Goal: Find specific page/section: Find specific page/section

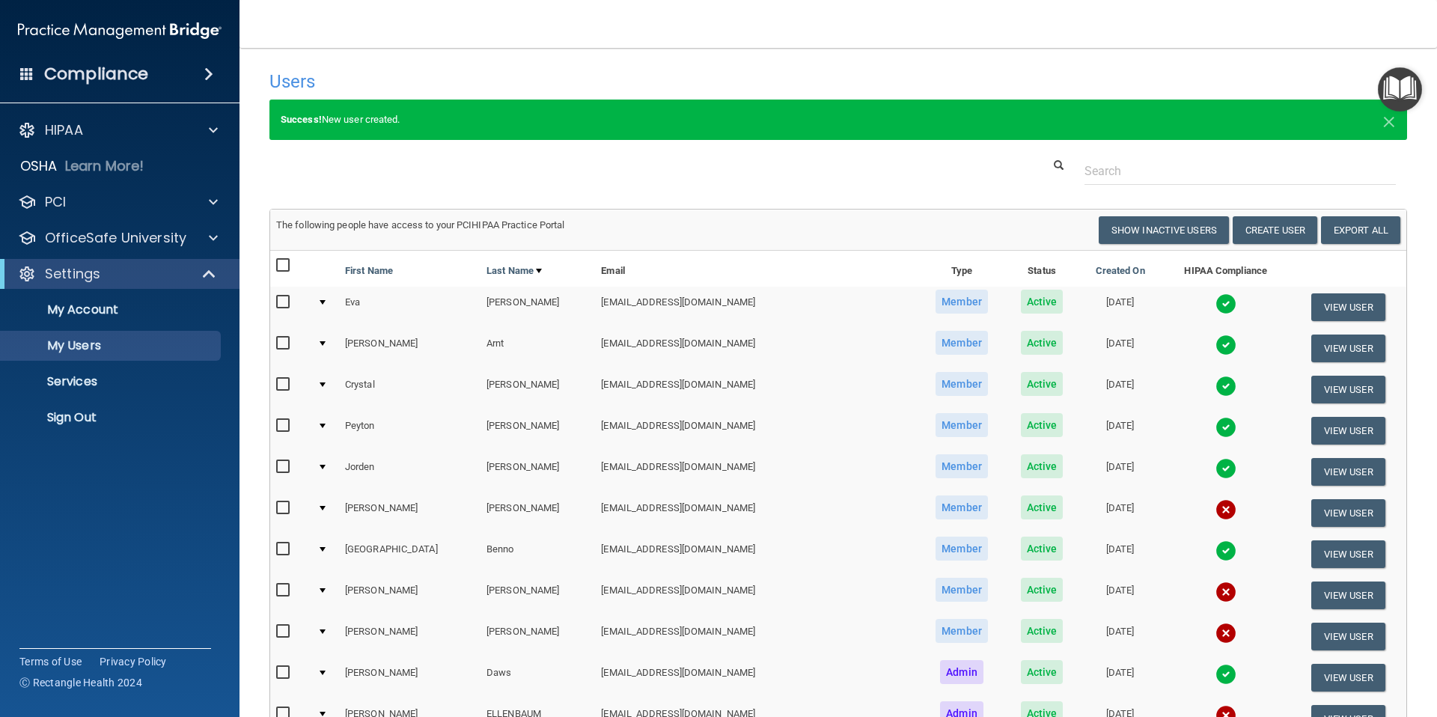
select select "20"
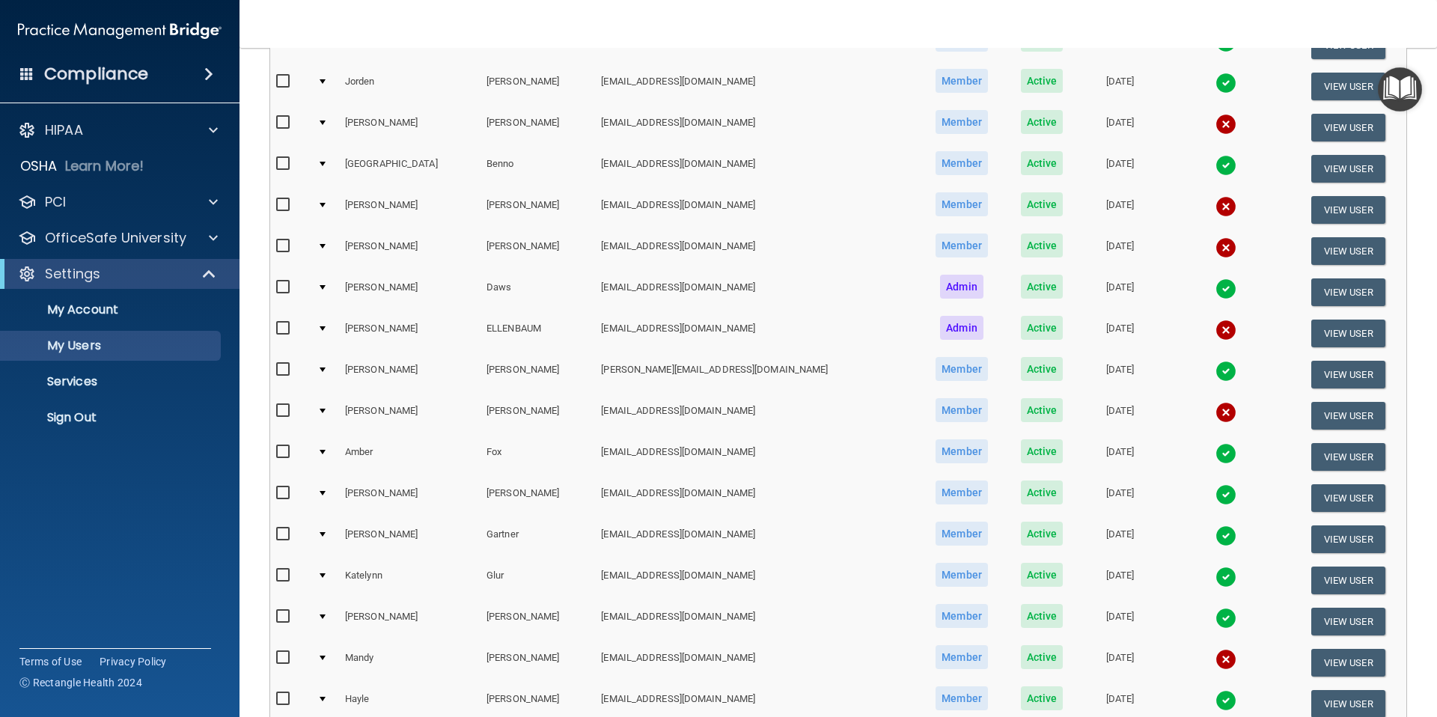
scroll to position [377, 0]
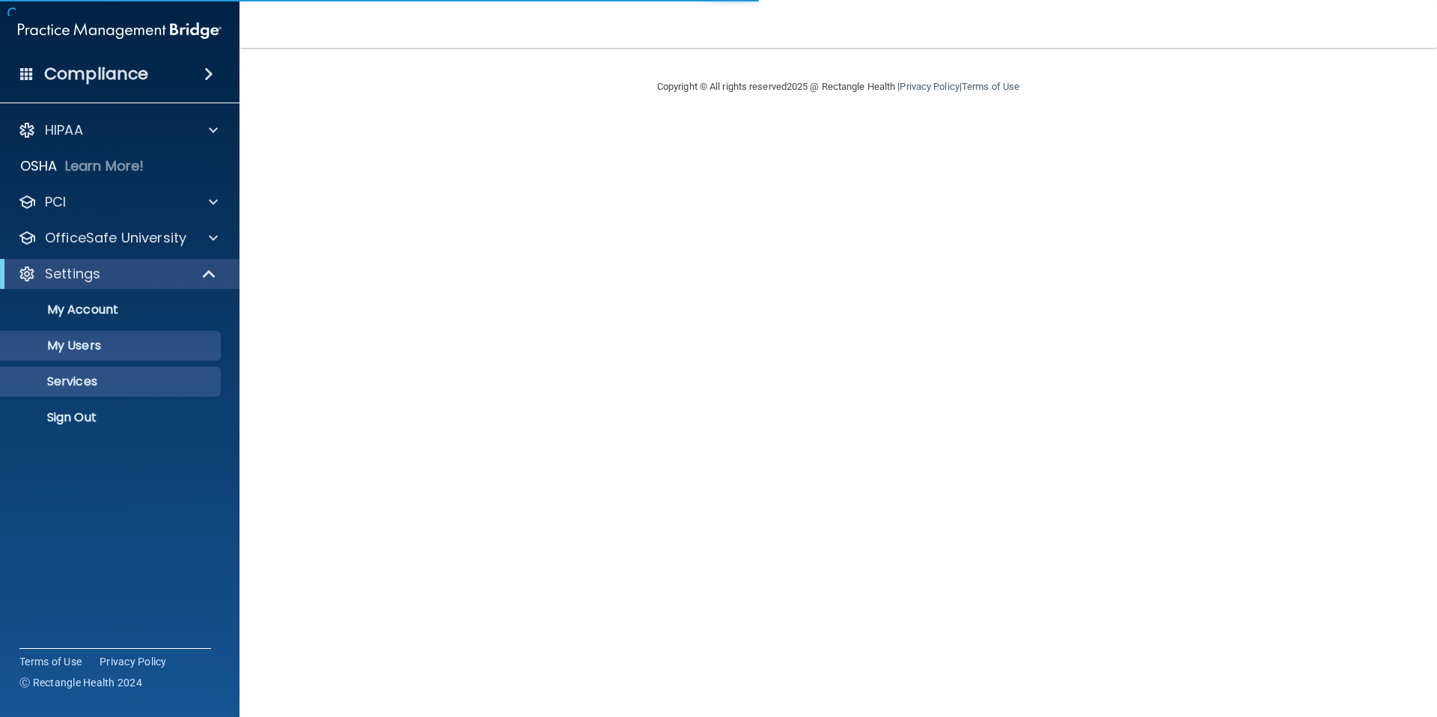
select select "20"
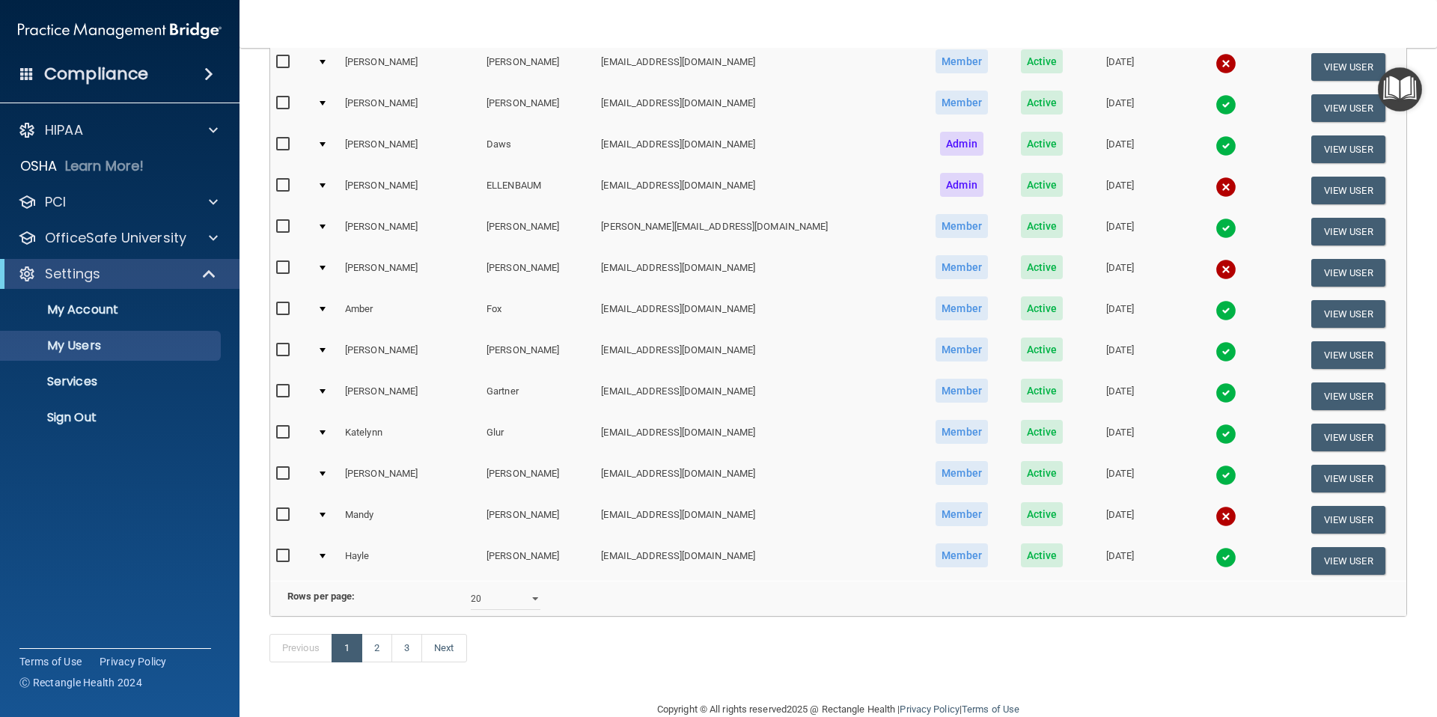
scroll to position [557, 0]
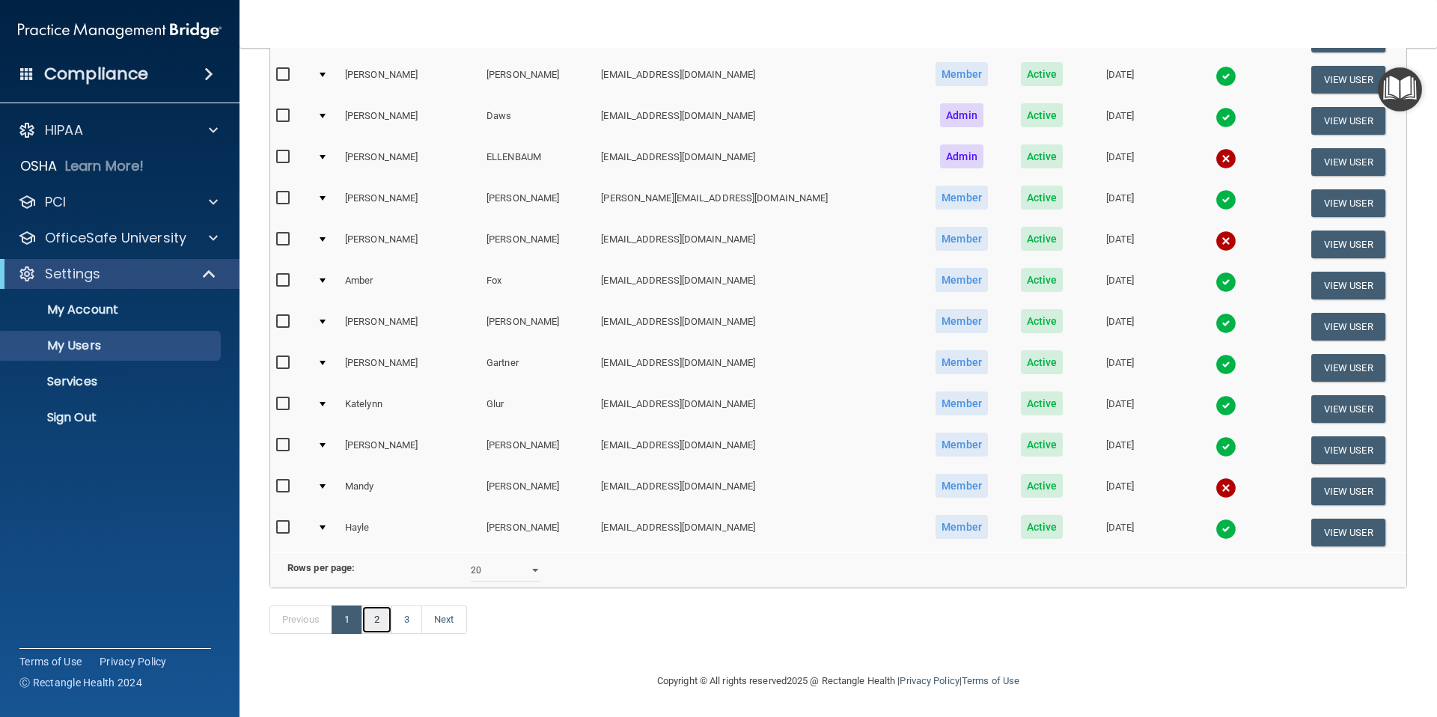
click at [374, 626] on link "2" at bounding box center [377, 620] width 31 height 28
select select "20"
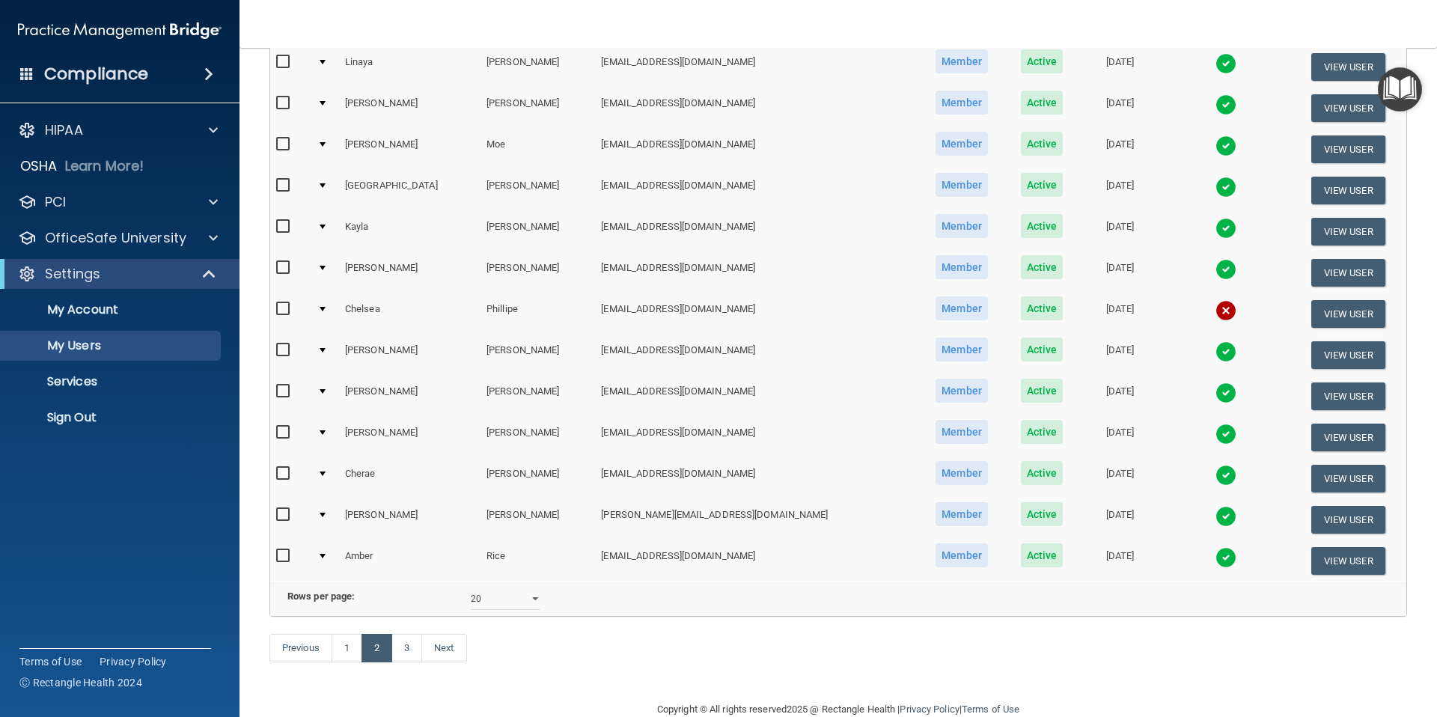
scroll to position [499, 0]
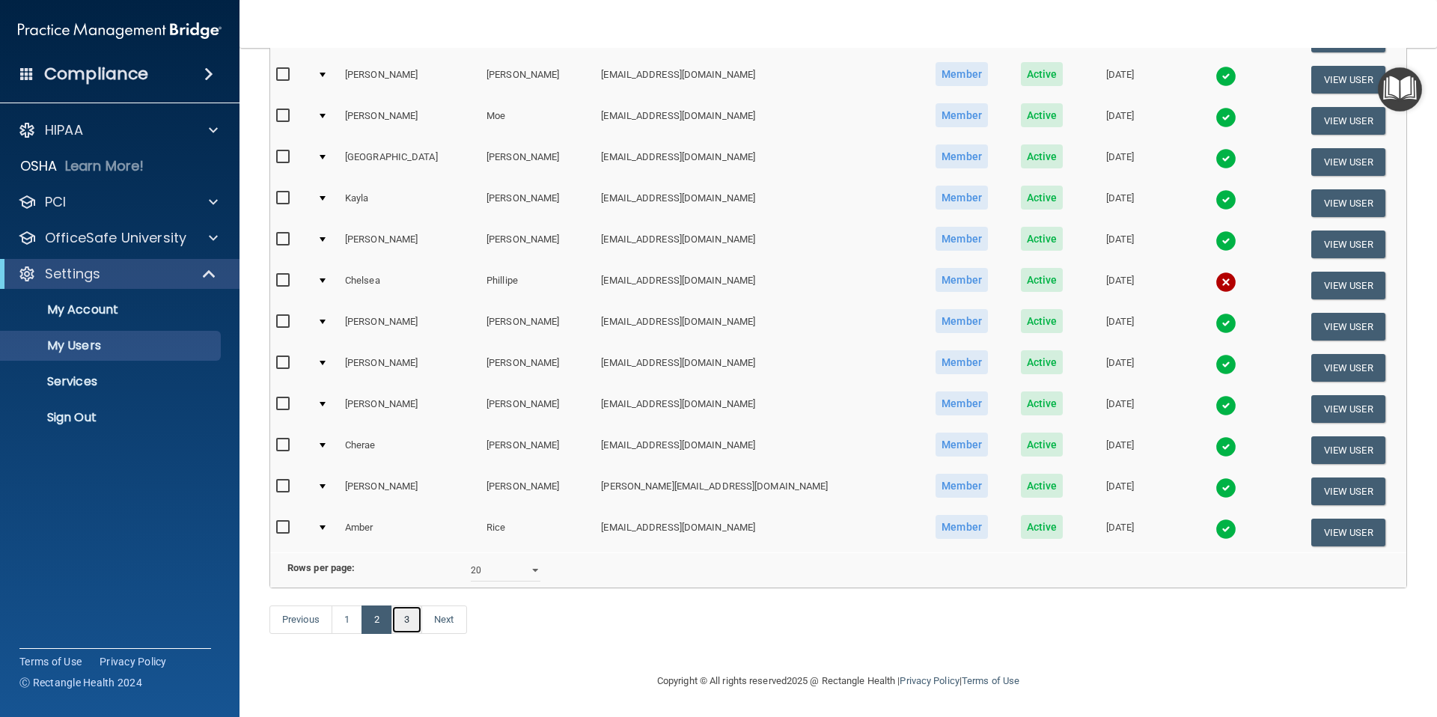
click at [412, 622] on link "3" at bounding box center [406, 620] width 31 height 28
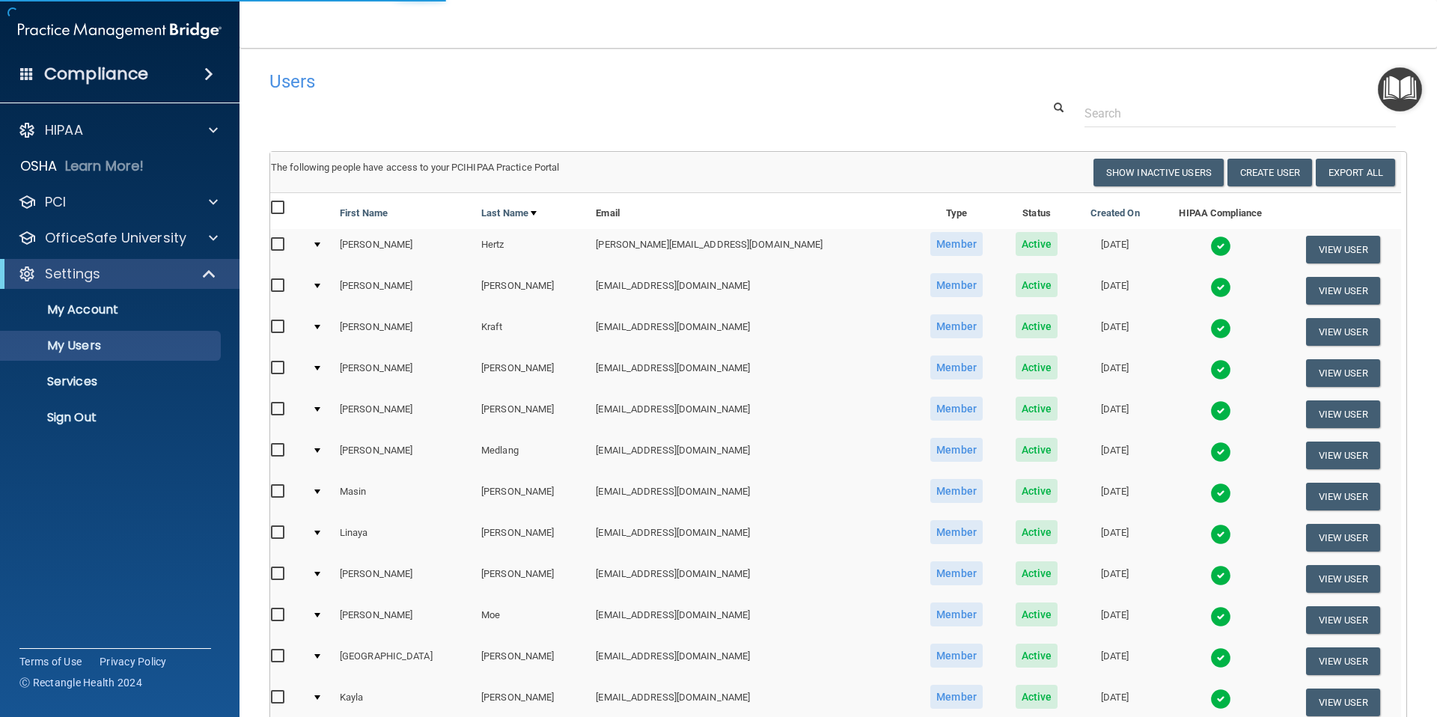
select select "20"
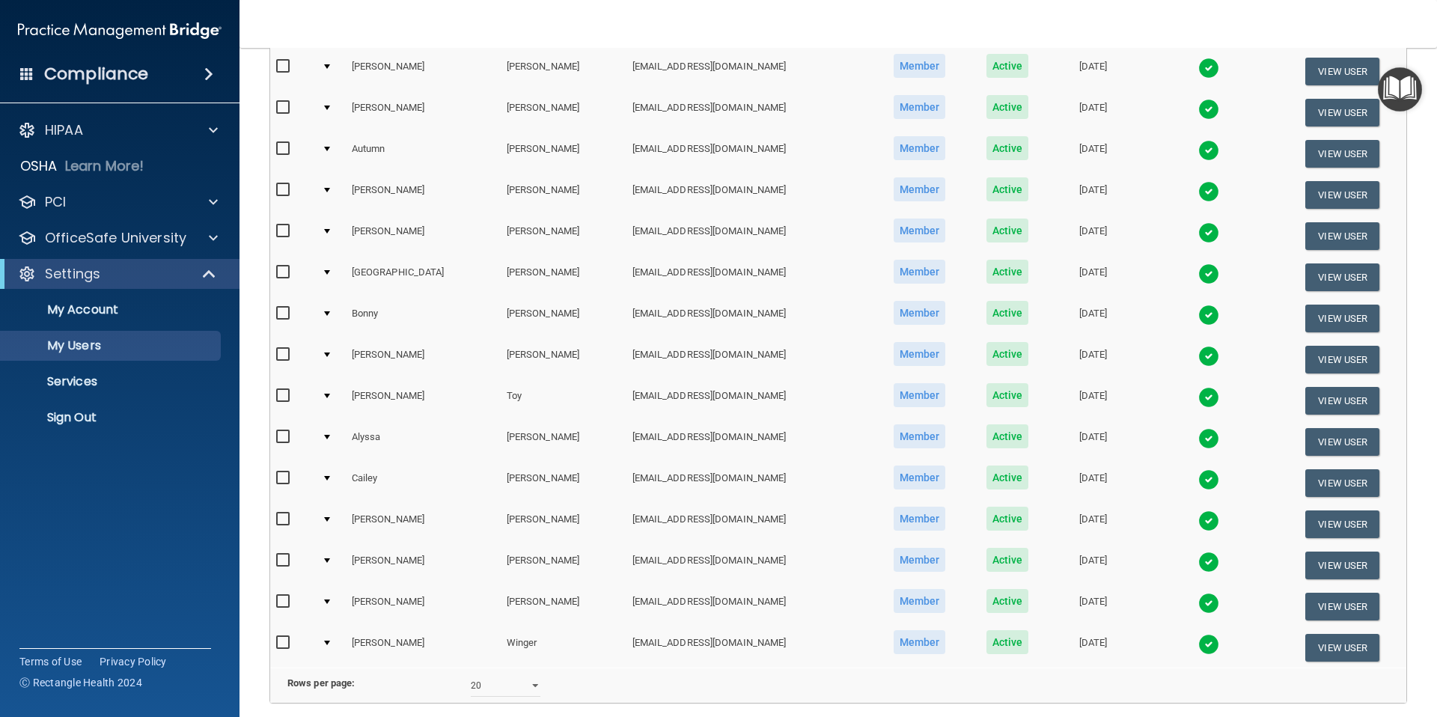
scroll to position [376, 0]
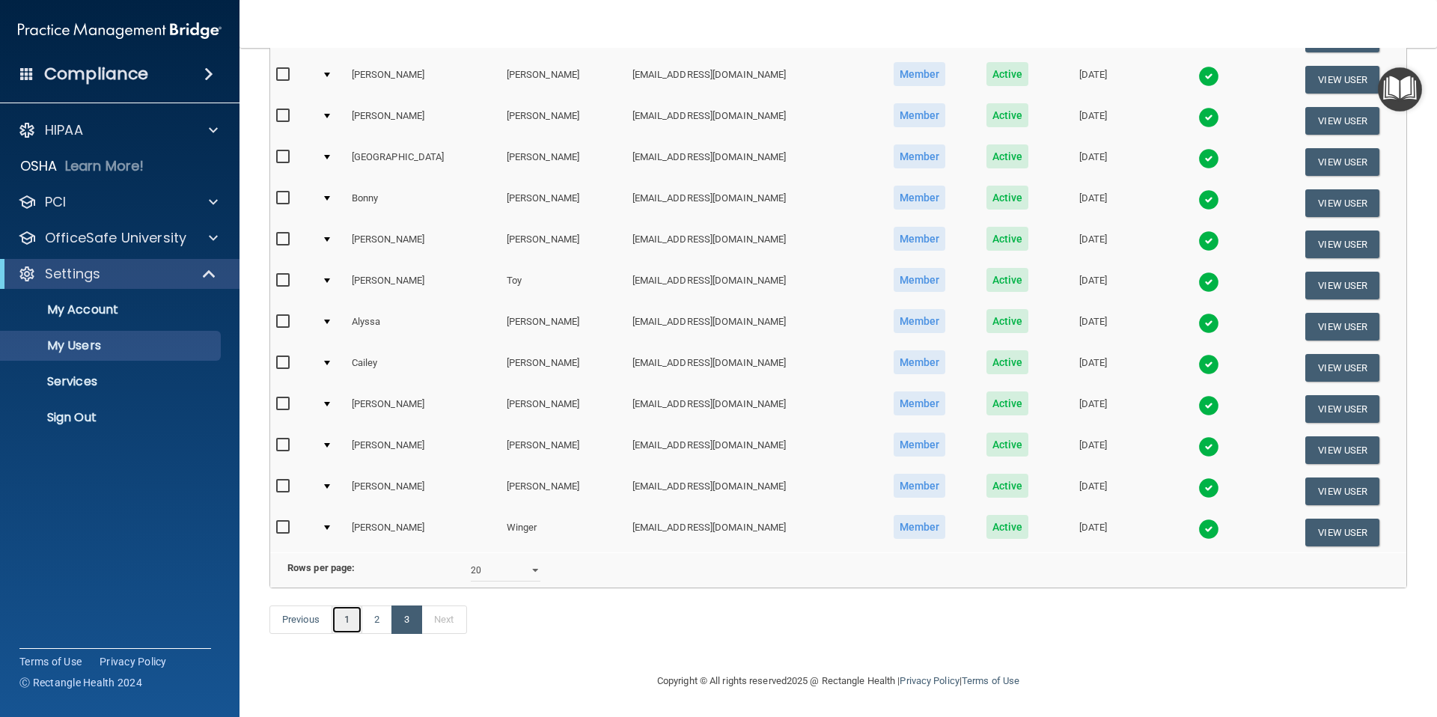
click at [348, 624] on link "1" at bounding box center [347, 620] width 31 height 28
select select "20"
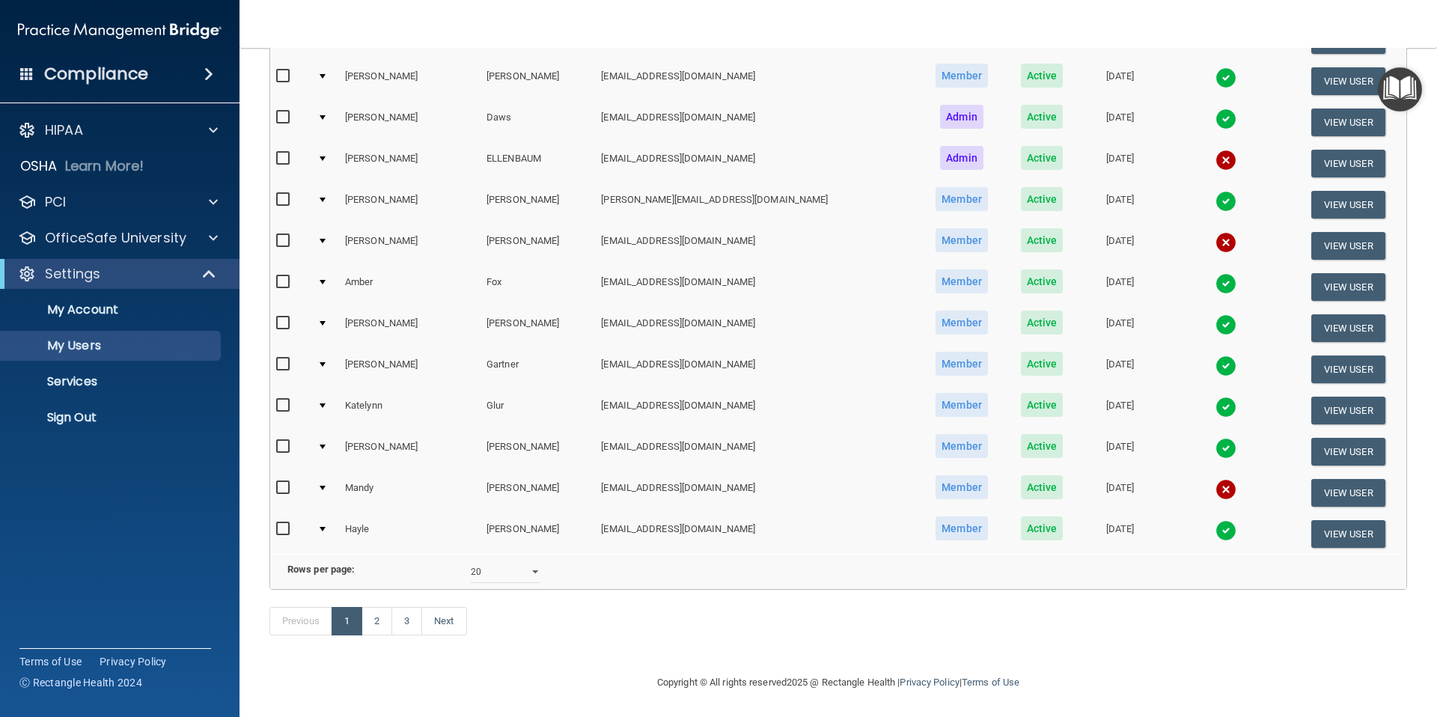
scroll to position [499, 0]
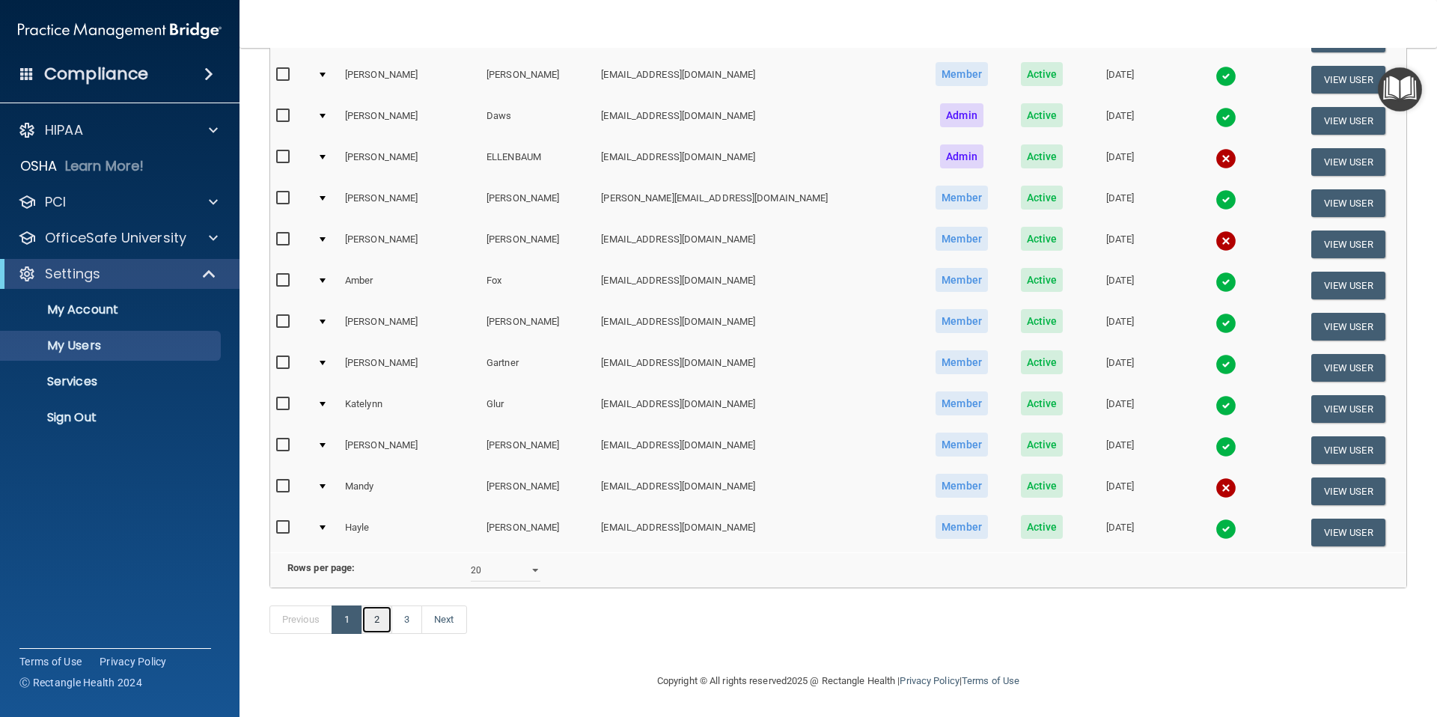
click at [375, 615] on link "2" at bounding box center [377, 620] width 31 height 28
select select "20"
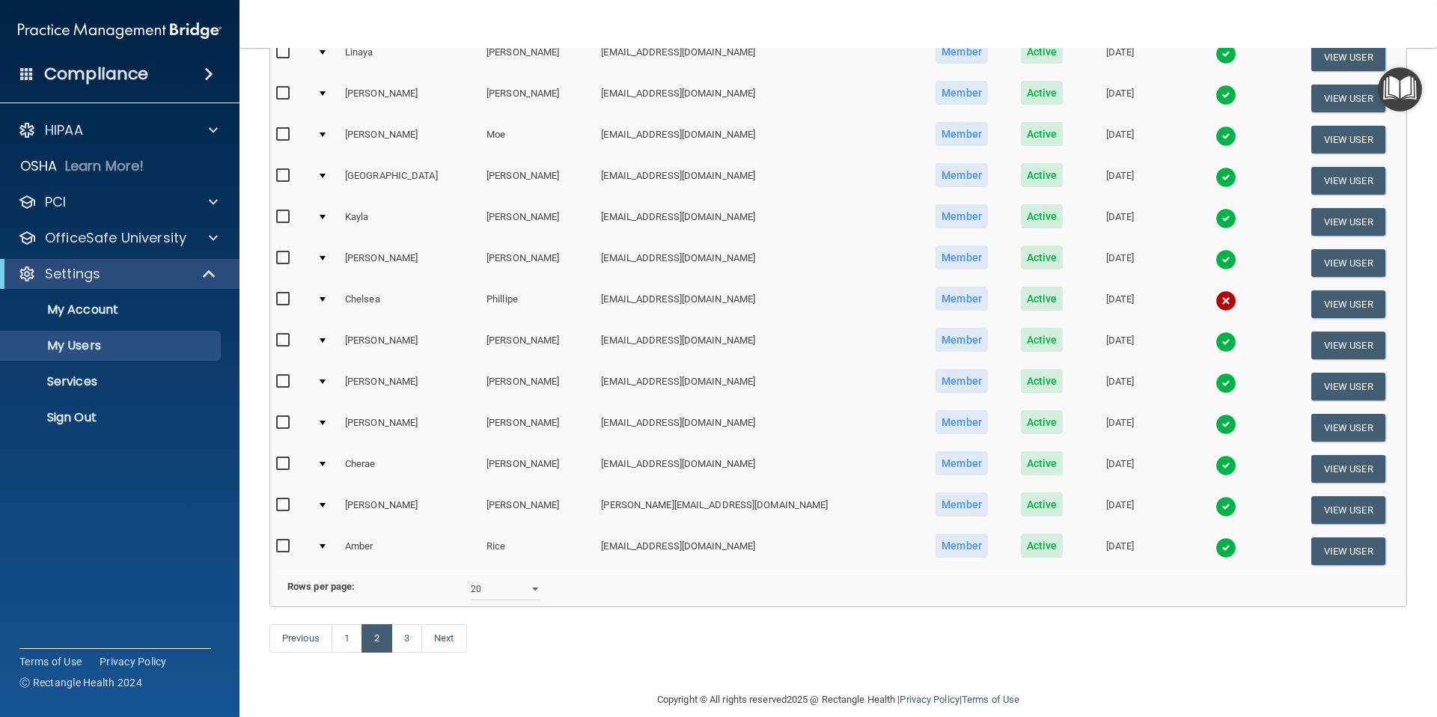
scroll to position [499, 0]
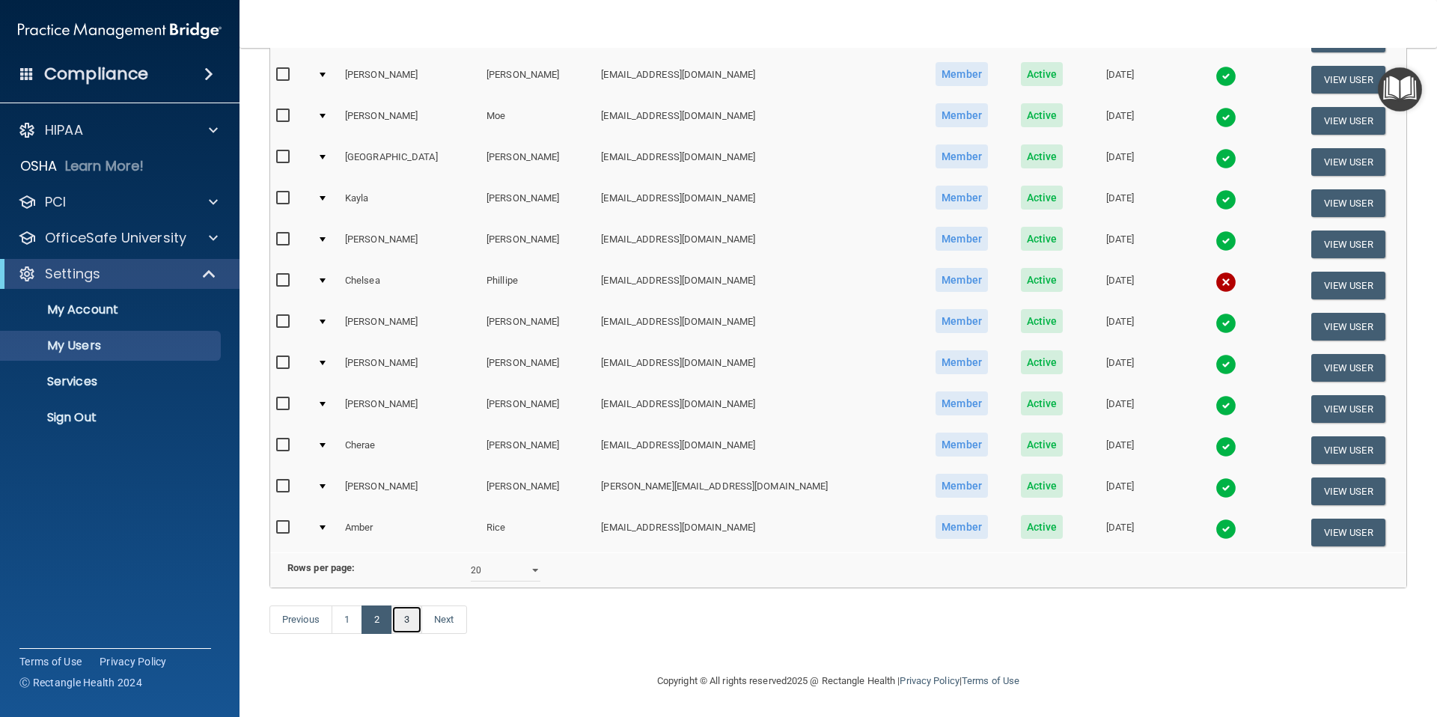
click at [406, 621] on link "3" at bounding box center [406, 620] width 31 height 28
select select "20"
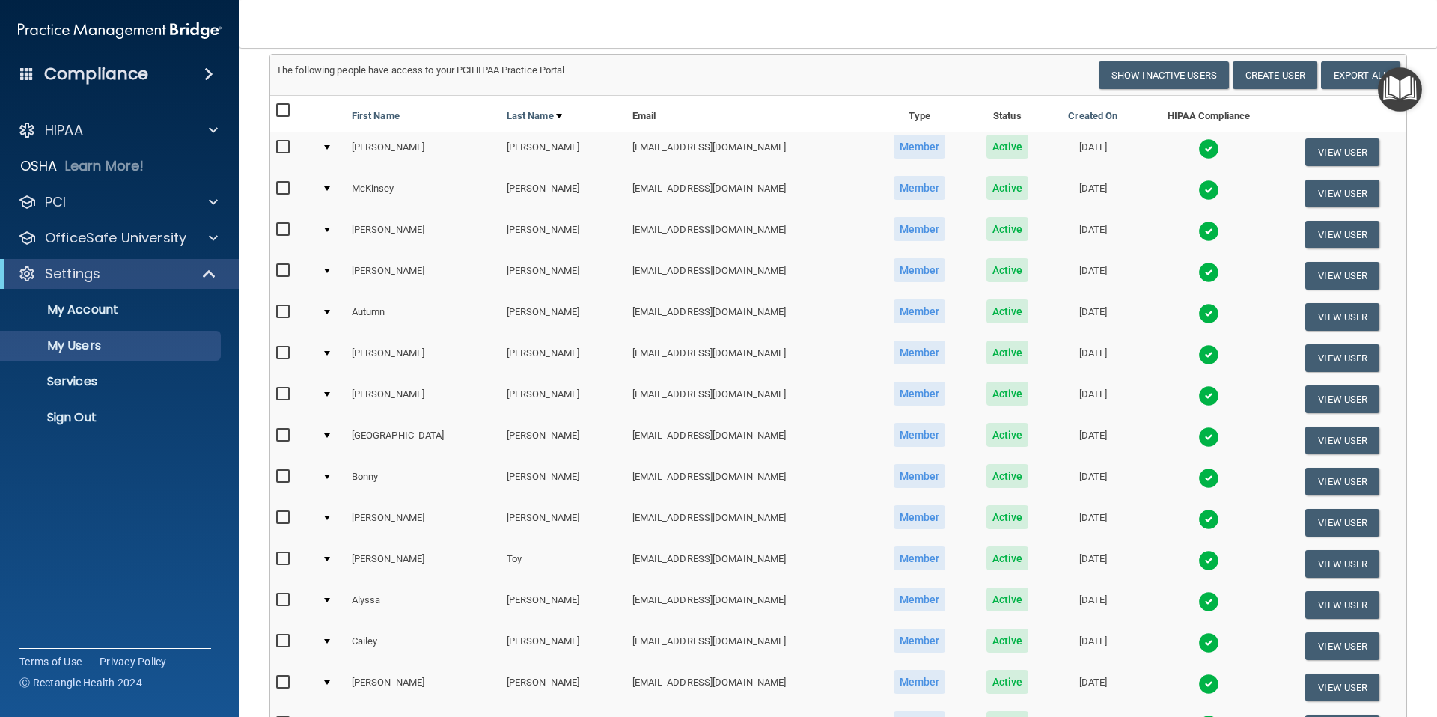
scroll to position [82, 0]
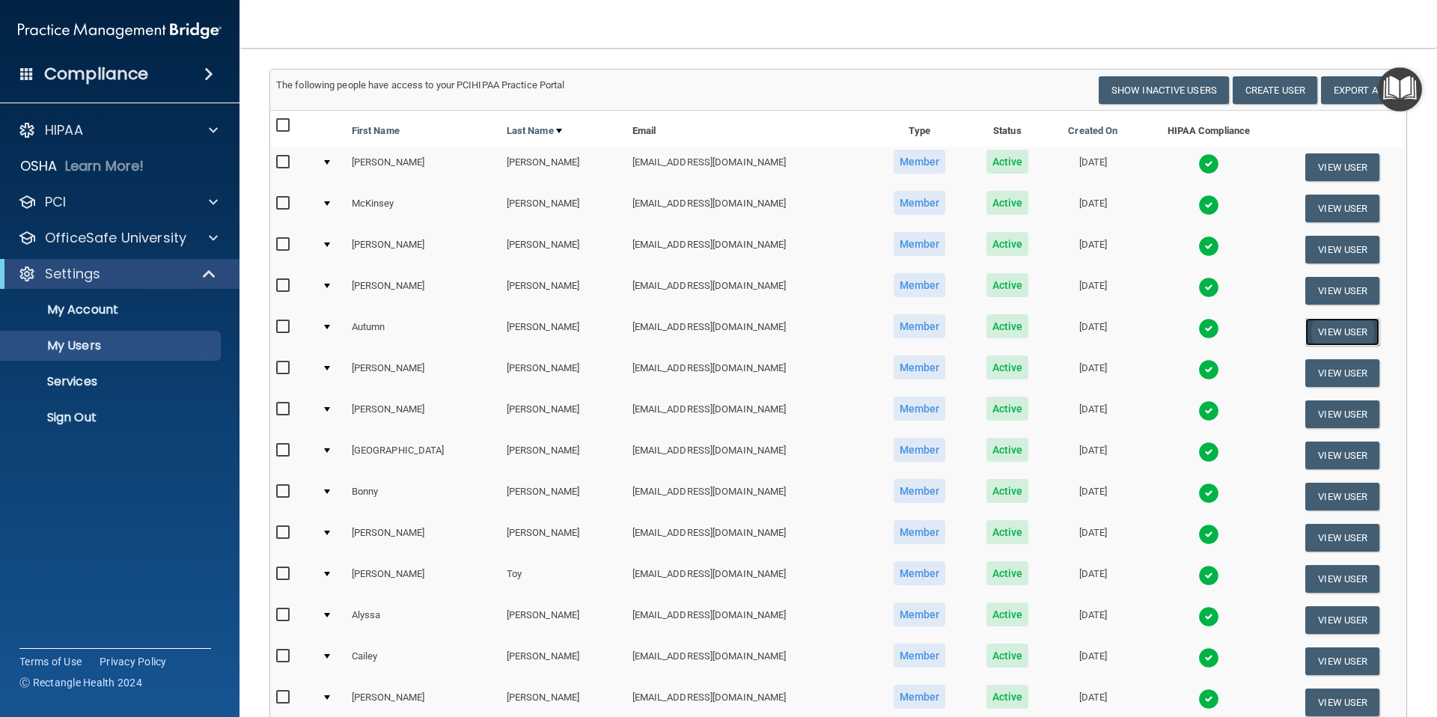
click at [1334, 330] on button "View User" at bounding box center [1342, 332] width 74 height 28
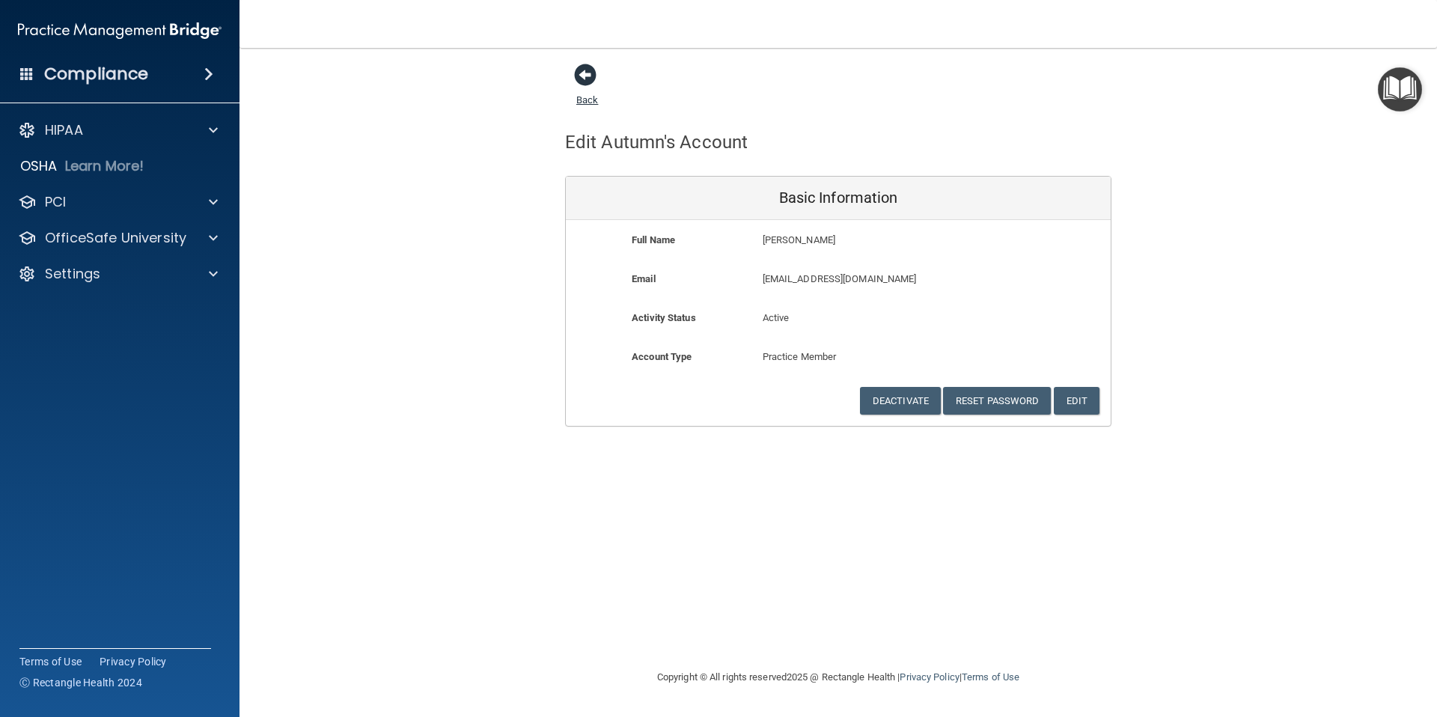
click at [588, 77] on span at bounding box center [585, 75] width 22 height 22
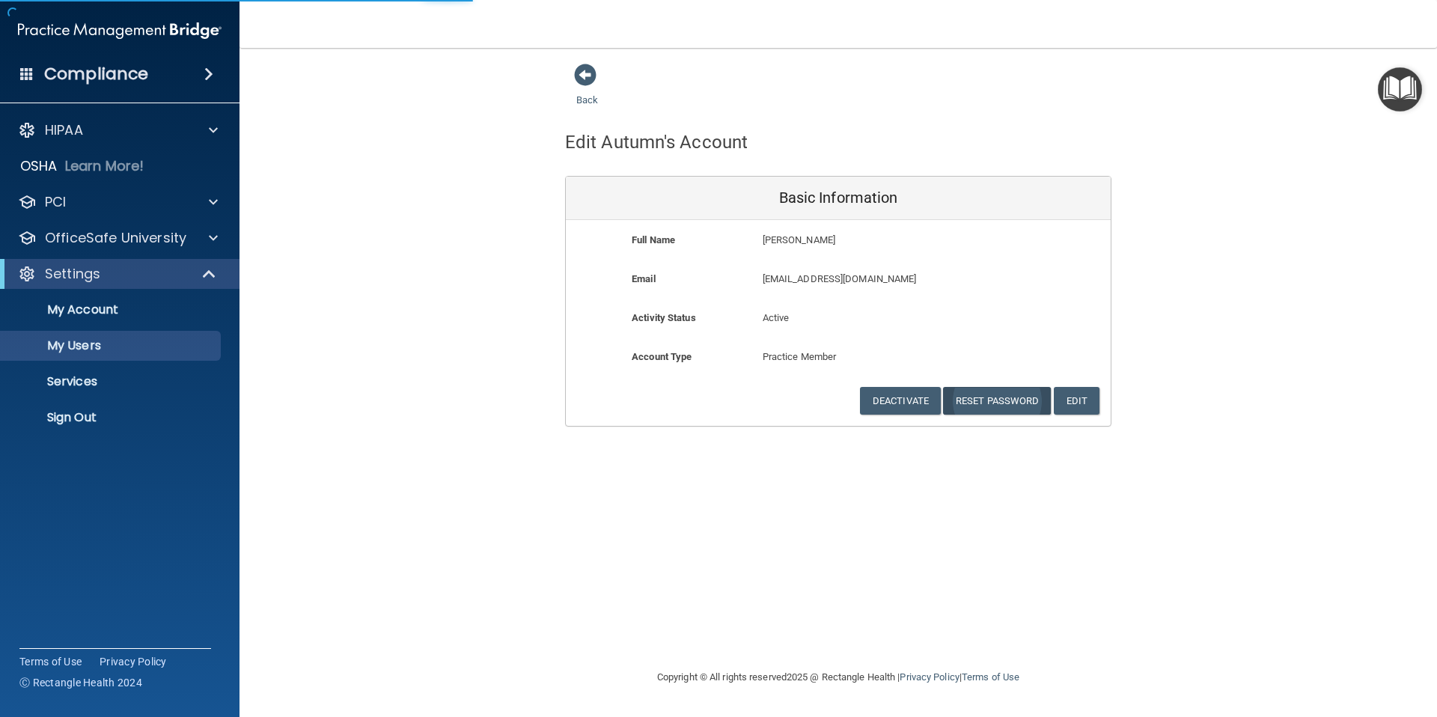
select select "20"
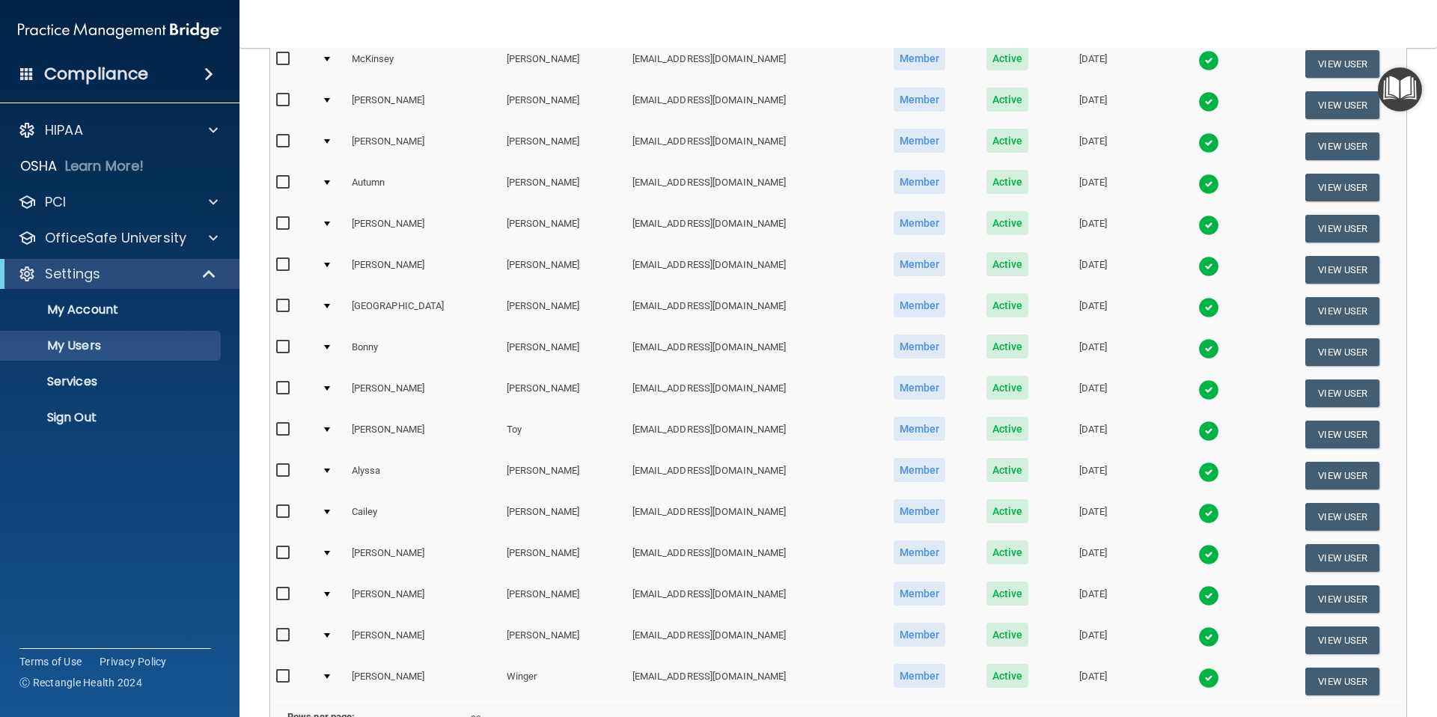
scroll to position [216, 0]
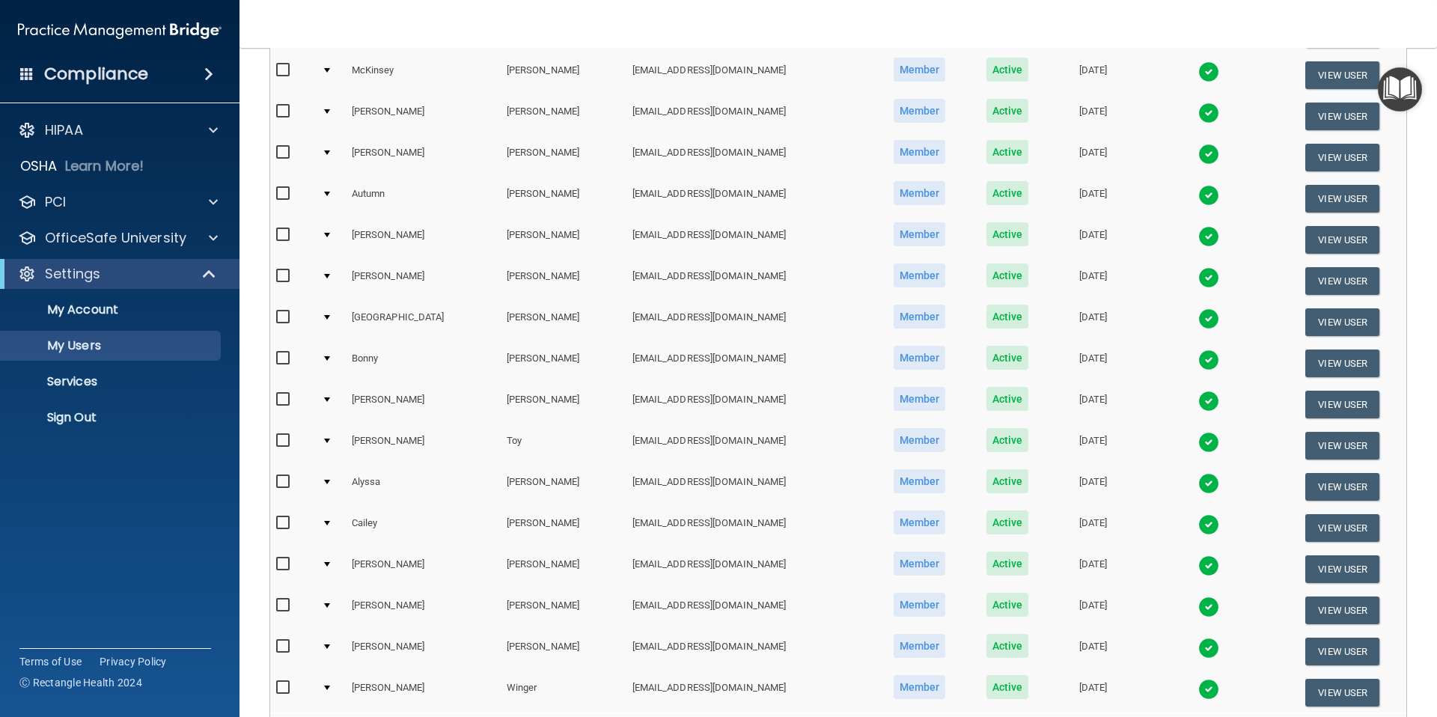
click at [1201, 201] on img at bounding box center [1208, 195] width 21 height 21
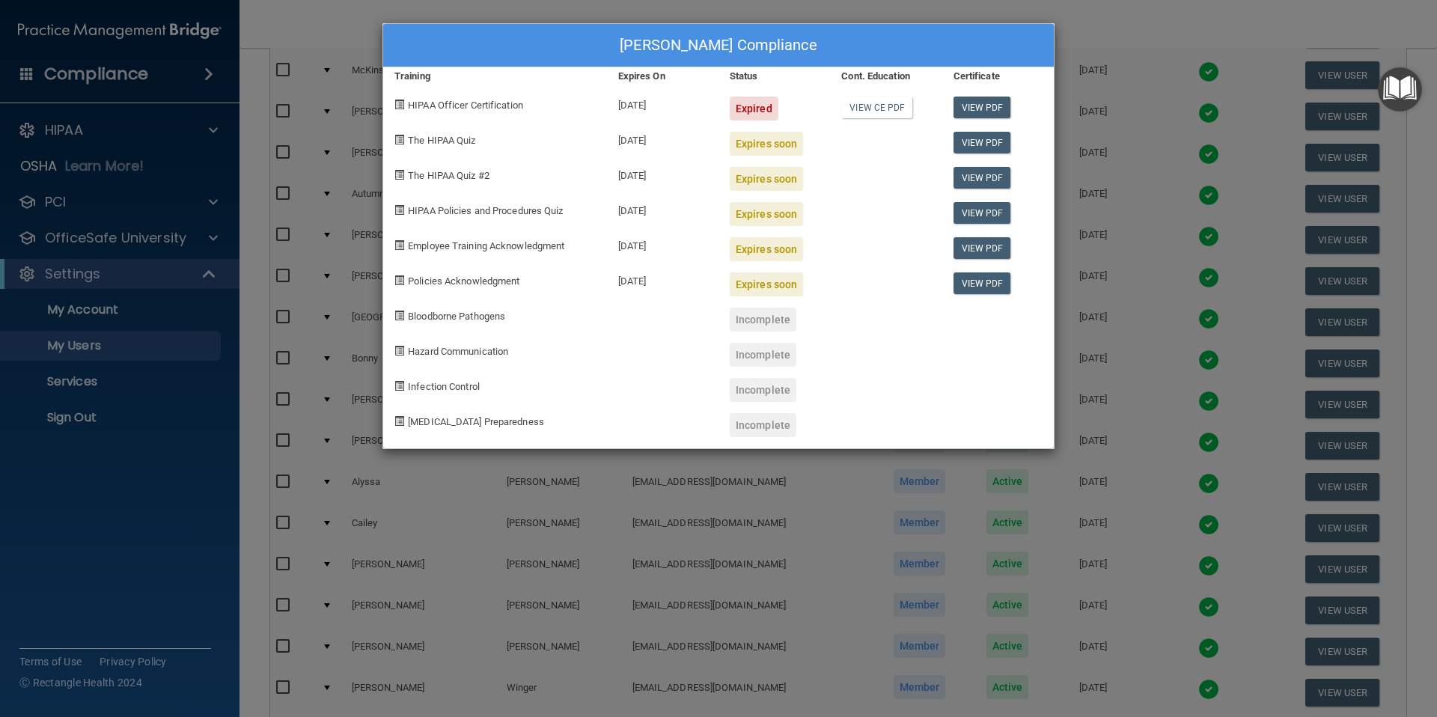
click at [1147, 43] on div "[PERSON_NAME] Compliance Training Expires On Status Cont. Education Certificate…" at bounding box center [718, 358] width 1437 height 717
